Goal: Task Accomplishment & Management: Manage account settings

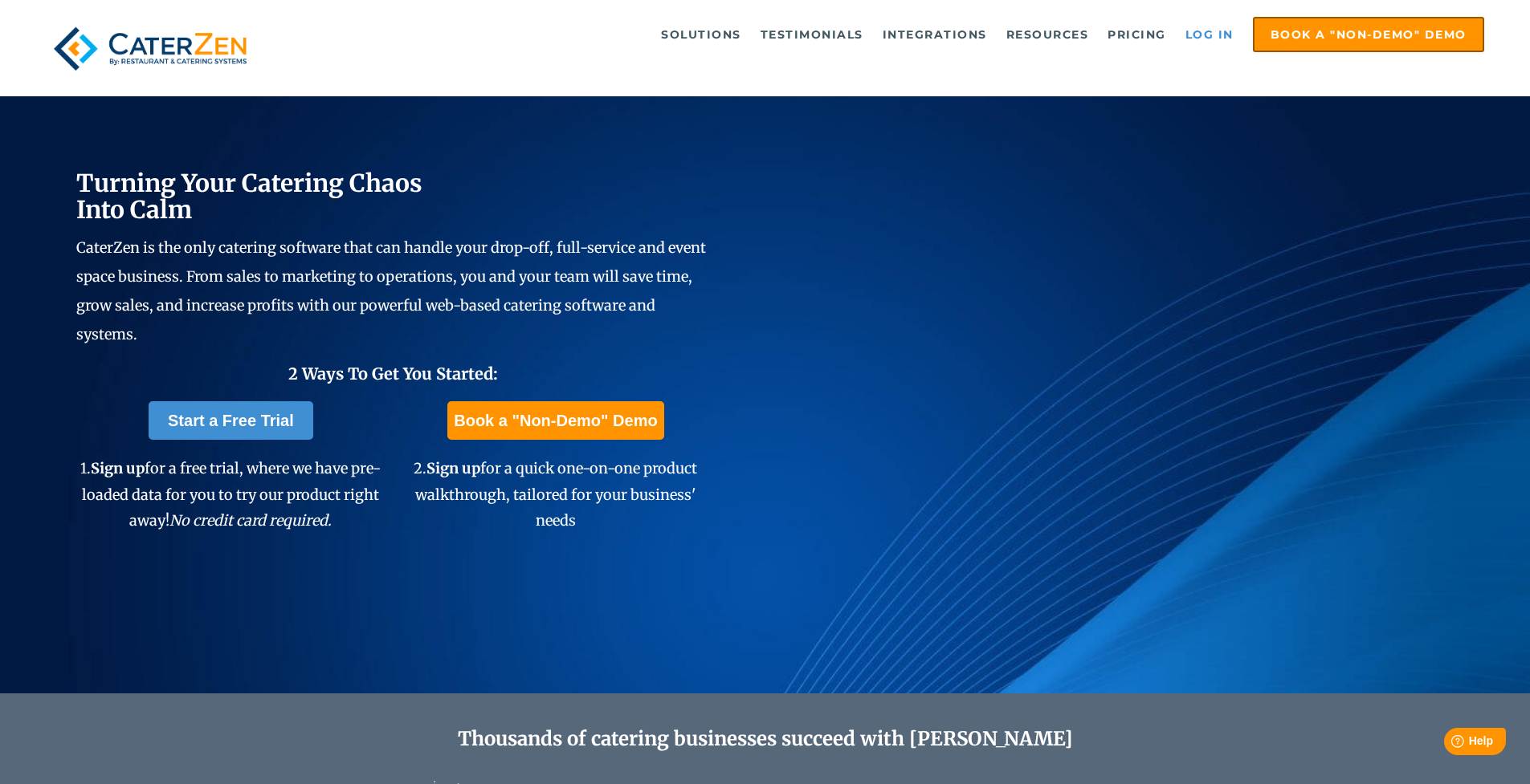
click at [1192, 41] on link "Log in" at bounding box center [1209, 35] width 64 height 32
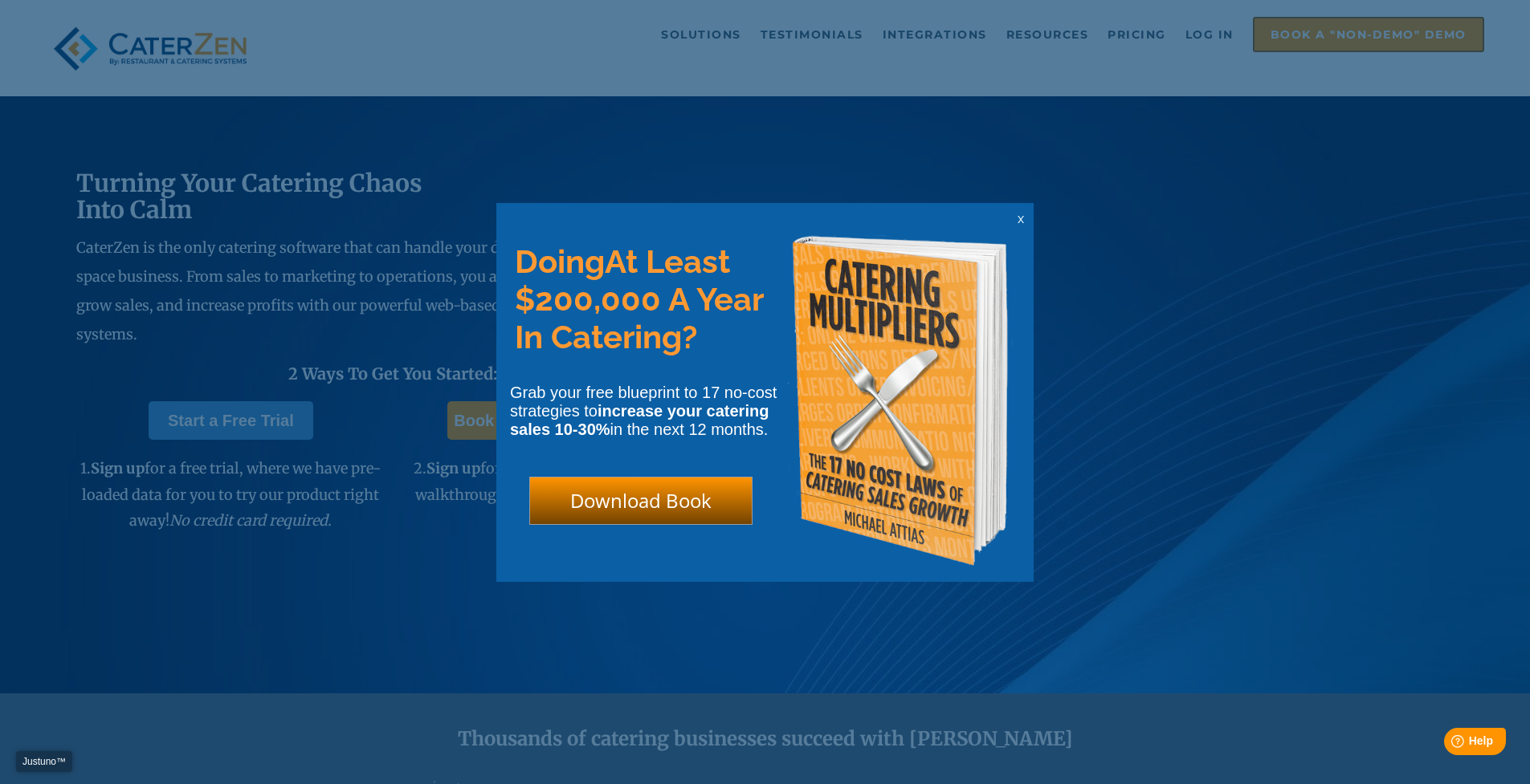
click at [1025, 222] on div "x" at bounding box center [1020, 219] width 25 height 15
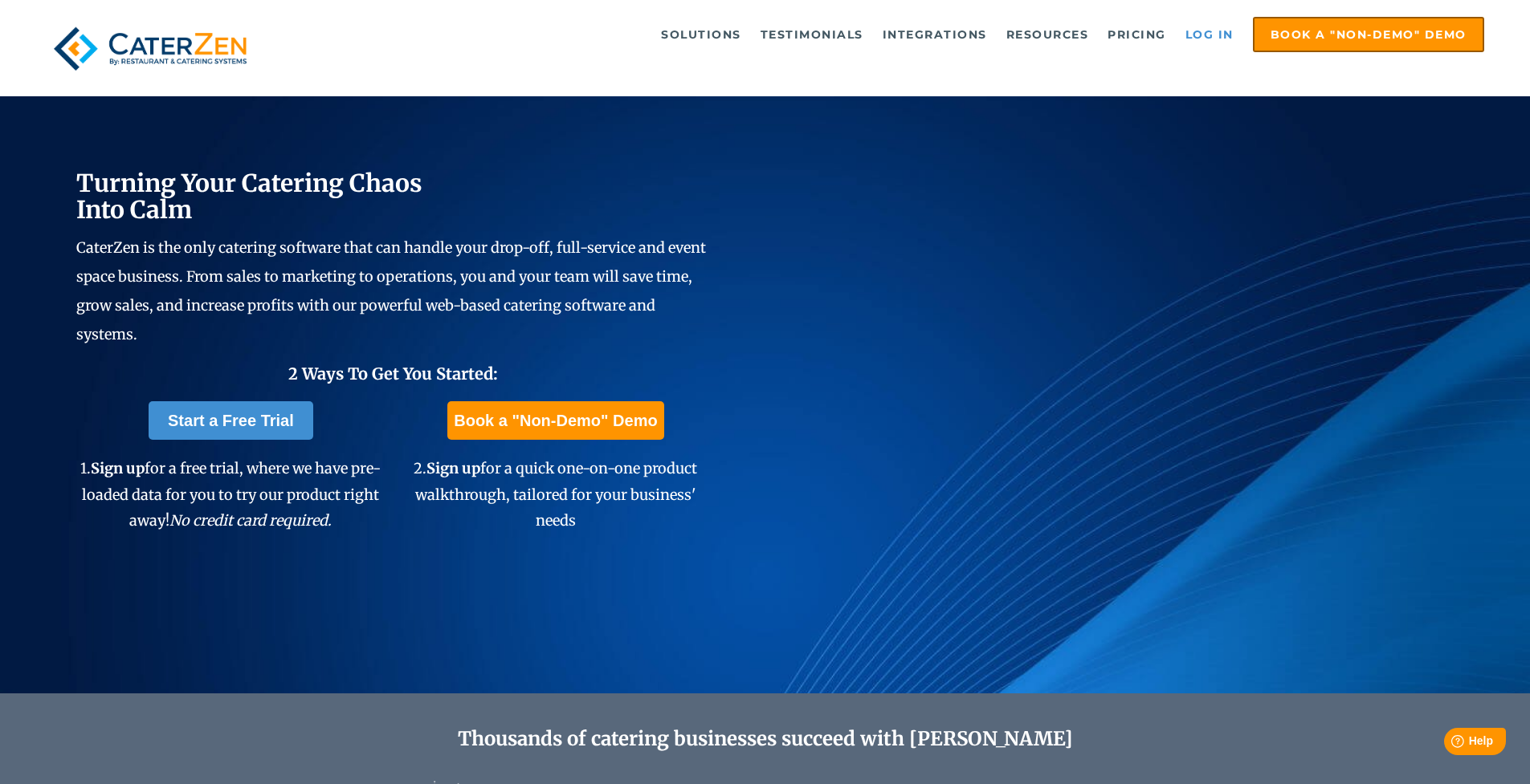
click at [1215, 32] on link "Log in" at bounding box center [1209, 35] width 64 height 32
